Goal: Task Accomplishment & Management: Complete application form

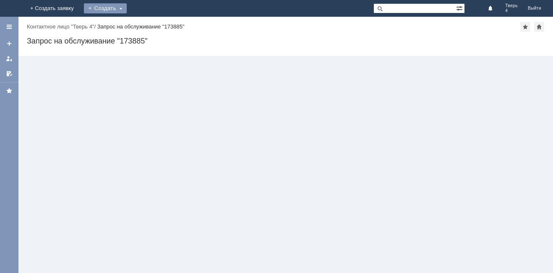
click at [127, 9] on div "Создать" at bounding box center [105, 8] width 43 height 10
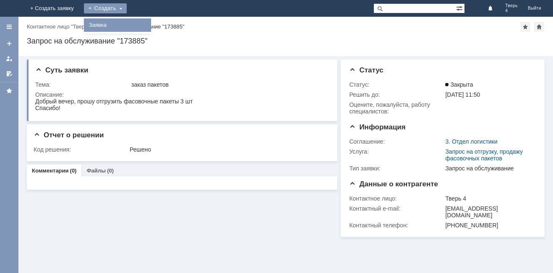
click at [156, 23] on link "Заявка" at bounding box center [124, 25] width 64 height 10
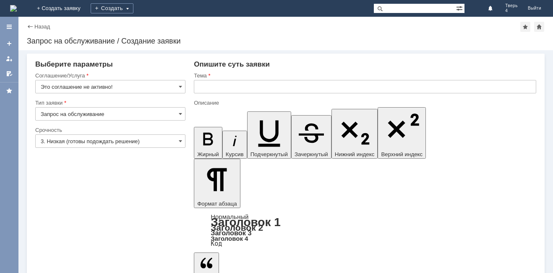
click at [150, 106] on div "Тип заявки" at bounding box center [110, 103] width 150 height 8
click at [151, 111] on input "Запрос на обслуживание" at bounding box center [110, 113] width 150 height 13
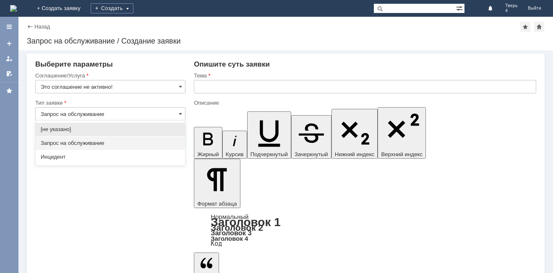
click at [137, 112] on input "Запрос на обслуживание" at bounding box center [110, 113] width 150 height 13
click at [149, 81] on input "Это соглашение не активно!" at bounding box center [110, 86] width 150 height 13
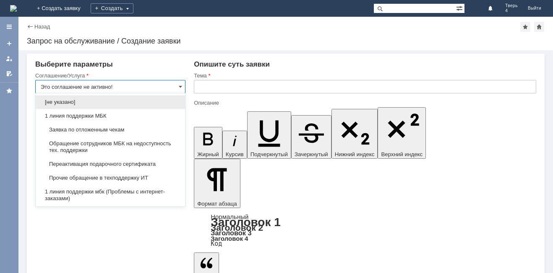
type input "Запрос на обслуживание"
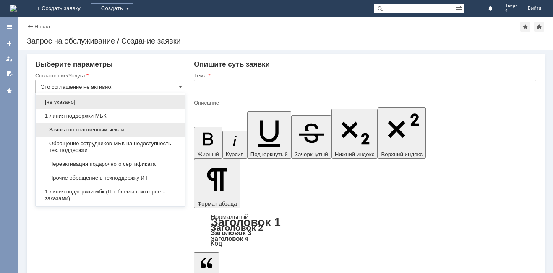
click at [92, 130] on span "Заявка по отложенным чекам" at bounding box center [110, 130] width 139 height 7
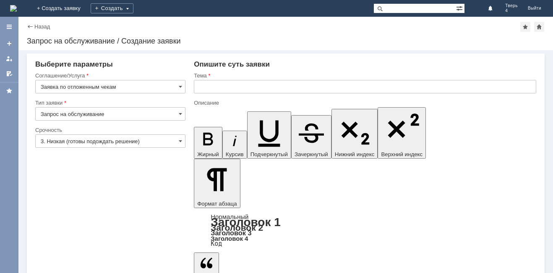
type input "Заявка по отложенным чекам"
click at [204, 86] on input "text" at bounding box center [365, 86] width 342 height 13
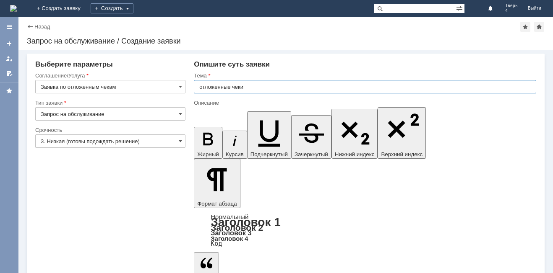
type input "отложенные чеки"
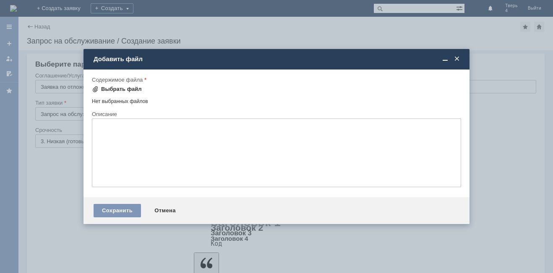
click at [120, 88] on div "Выбрать файл" at bounding box center [121, 89] width 41 height 7
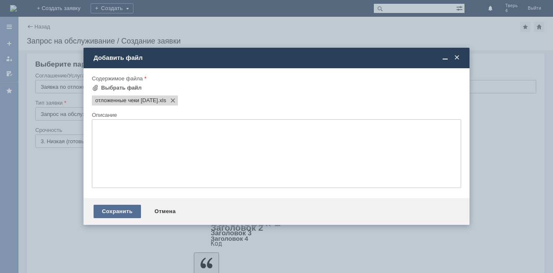
click at [118, 208] on div "Сохранить" at bounding box center [117, 211] width 47 height 13
